Goal: Check status: Check status

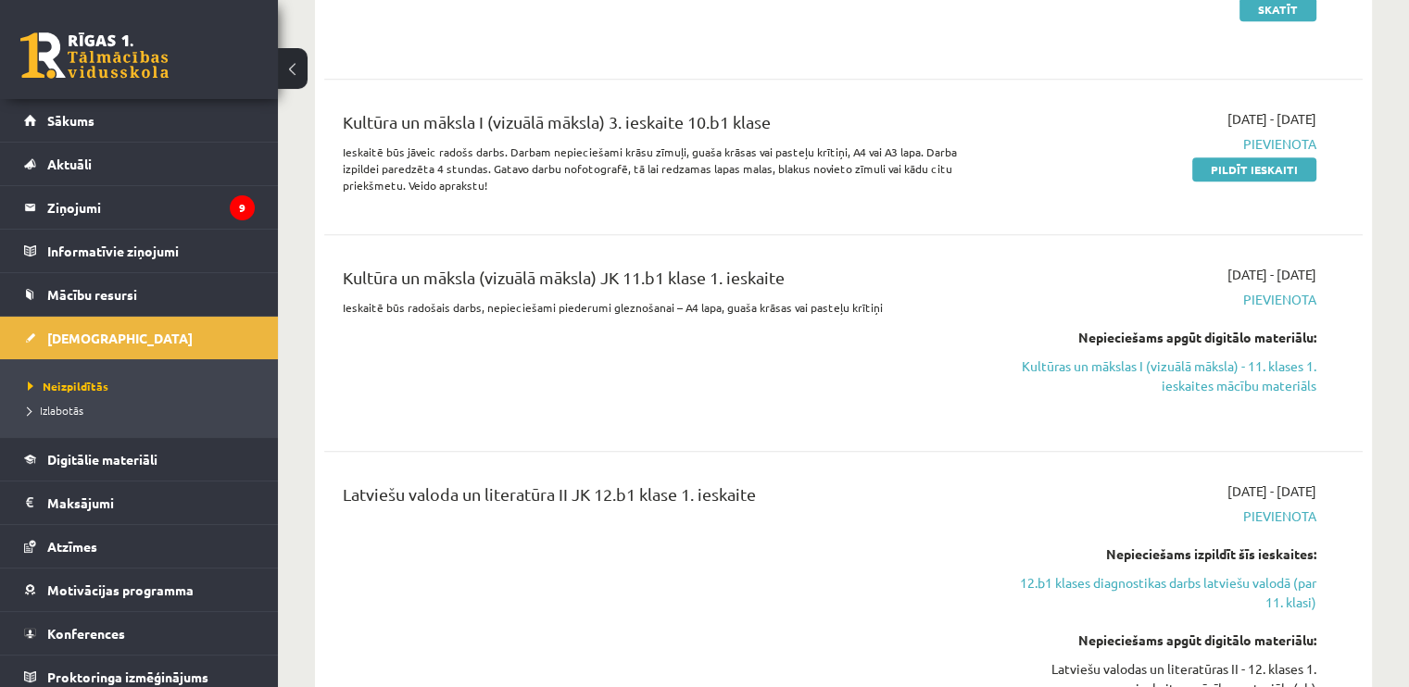
scroll to position [1668, 0]
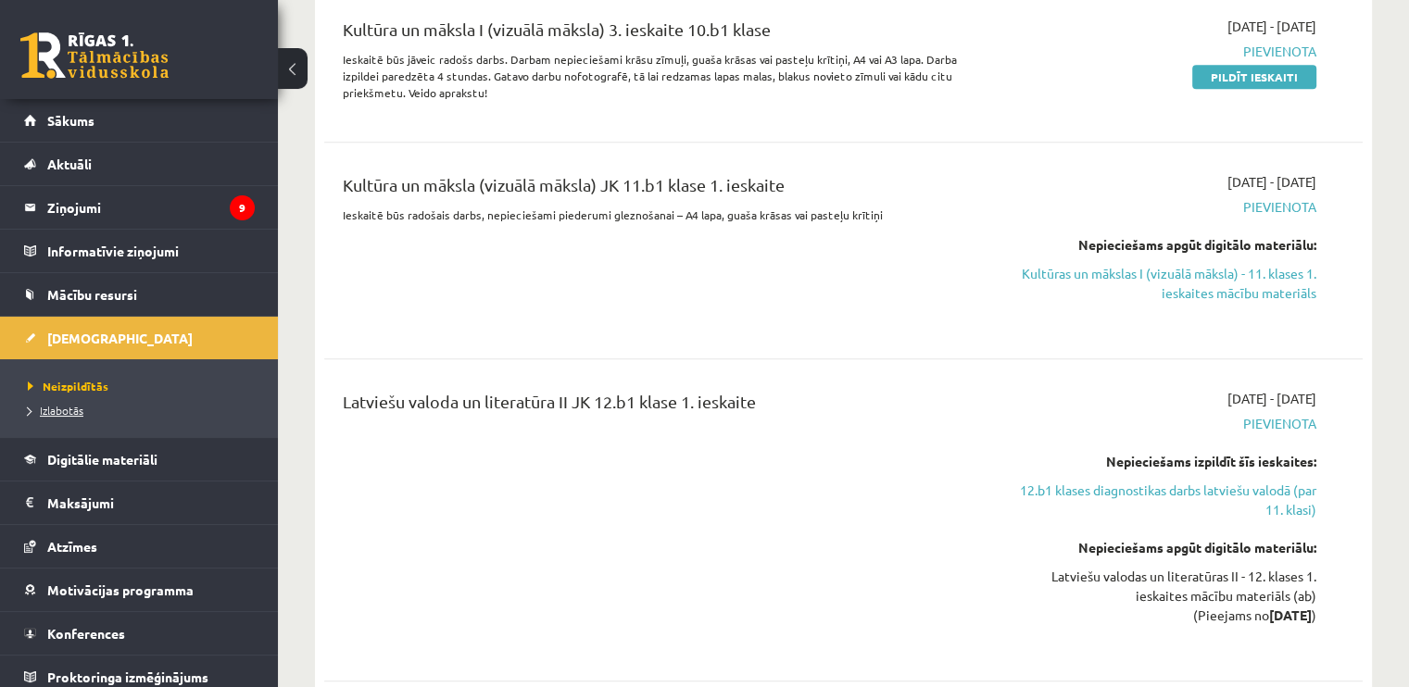
click at [41, 406] on span "Izlabotās" at bounding box center [56, 410] width 56 height 15
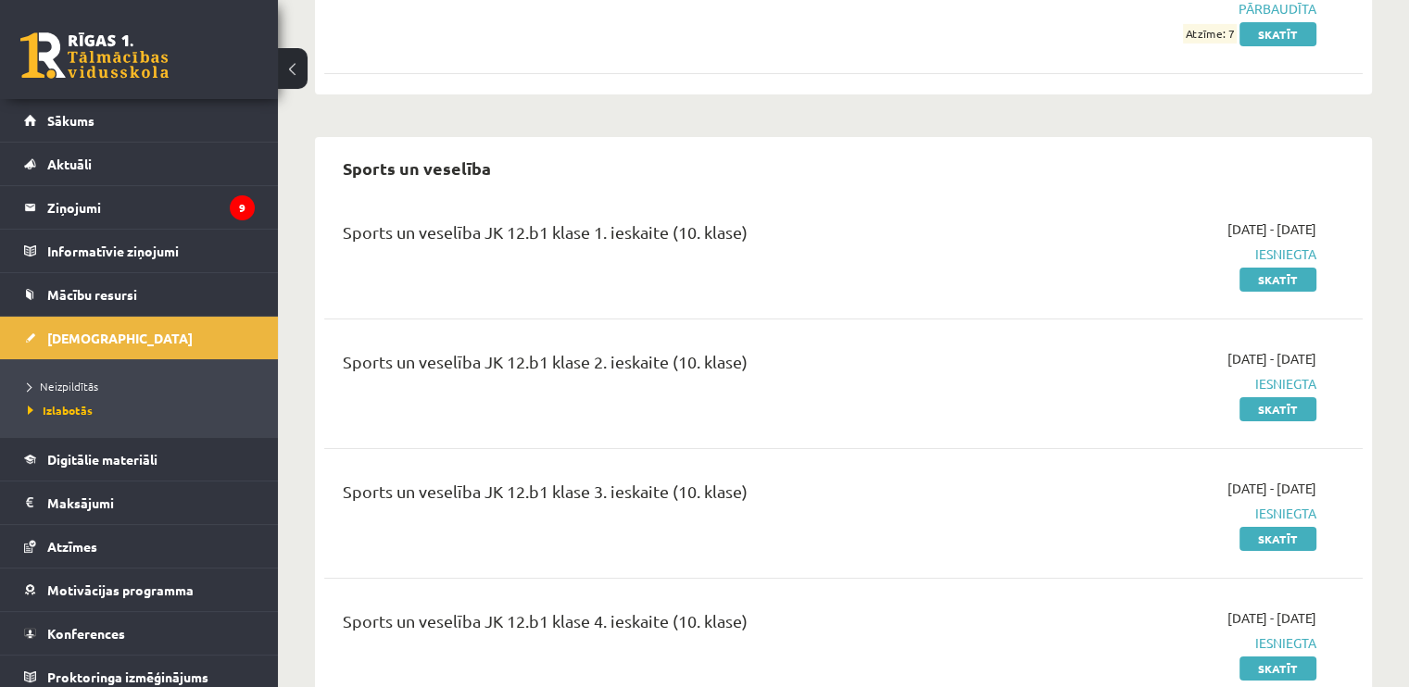
scroll to position [6181, 0]
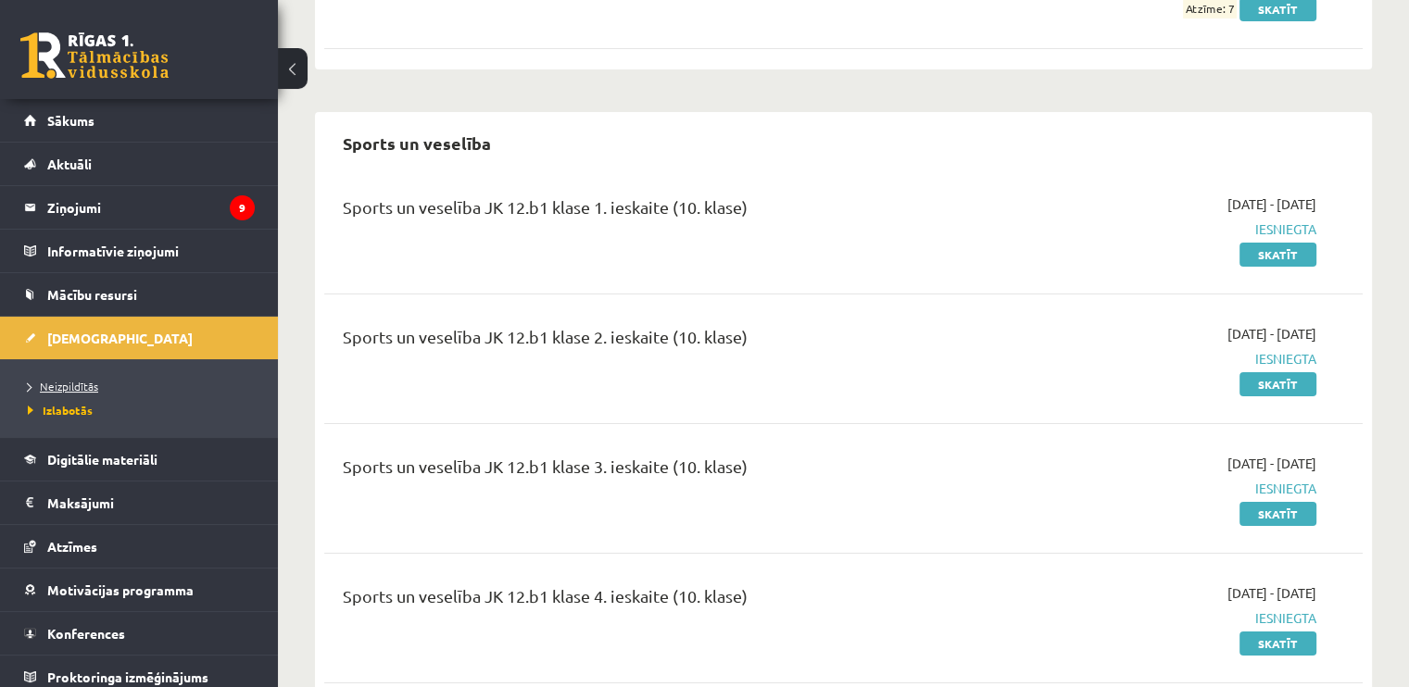
click at [77, 381] on span "Neizpildītās" at bounding box center [63, 386] width 70 height 15
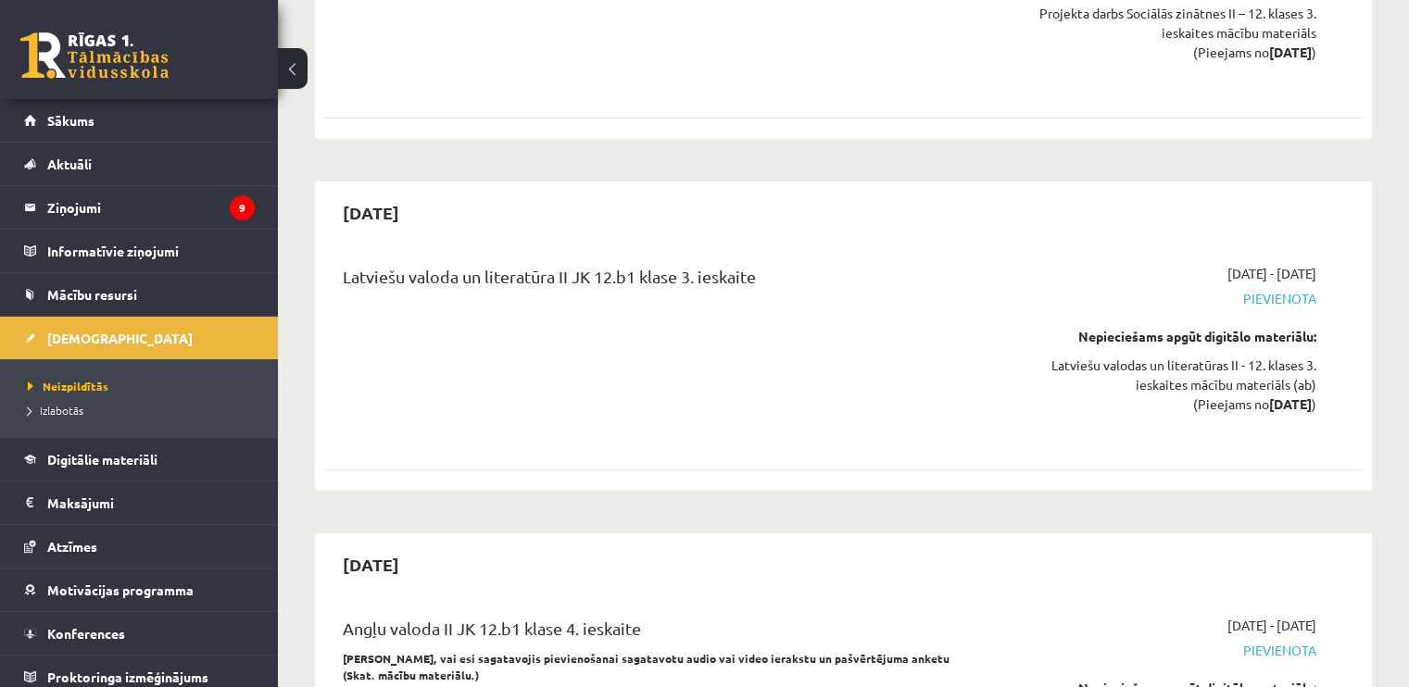
click at [1230, 62] on div "Projekta darbs - Sociālās zinātnes II JK 12.b1 klase 3. ieskaite Atbildē būs jā…" at bounding box center [843, -1] width 1038 height 213
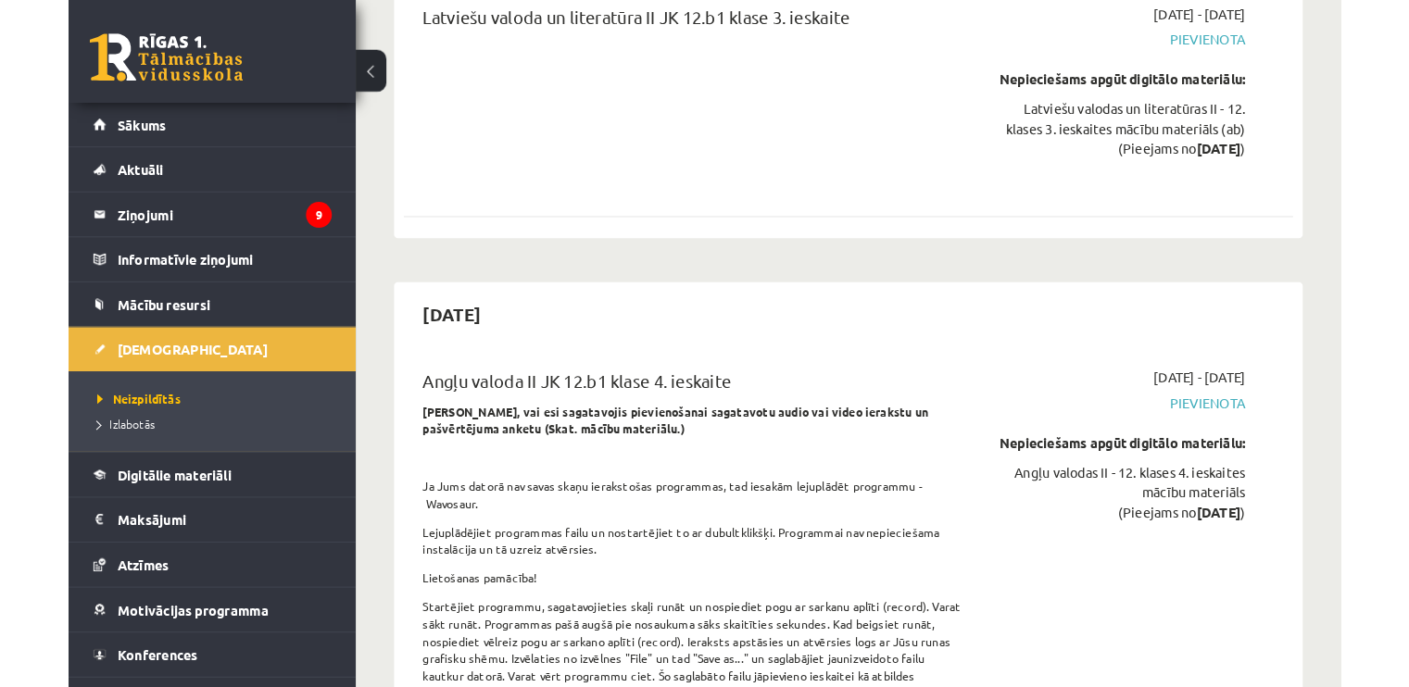
scroll to position [6509, 0]
